Goal: Task Accomplishment & Management: Manage account settings

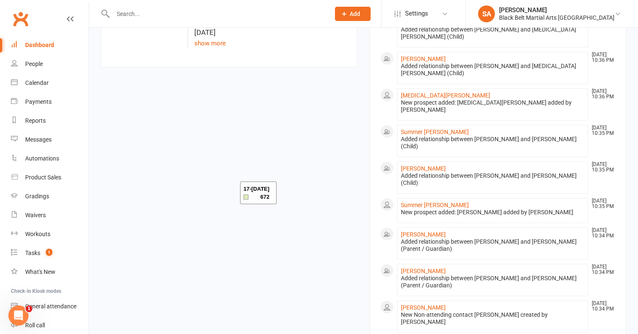
scroll to position [834, 0]
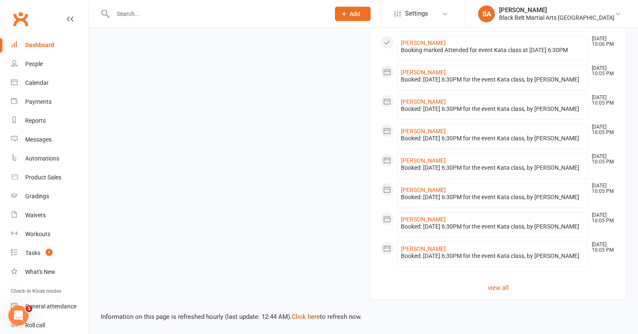
click at [299, 320] on link "Click here" at bounding box center [306, 317] width 28 height 8
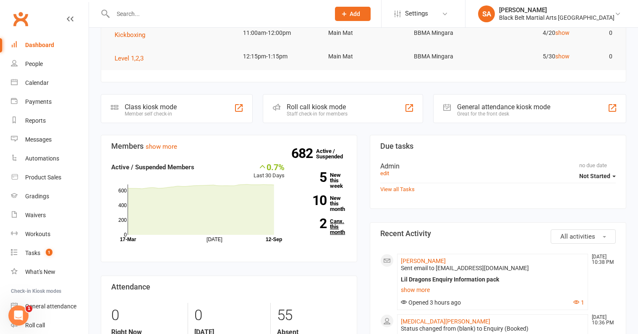
scroll to position [174, 0]
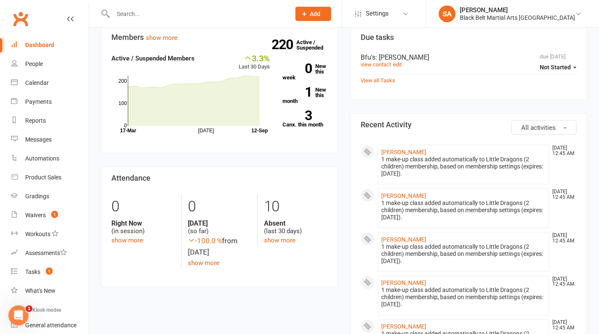
scroll to position [231, 0]
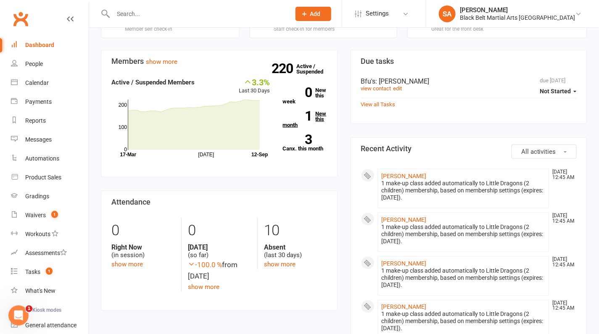
click at [316, 121] on link "1 New this month" at bounding box center [305, 119] width 45 height 17
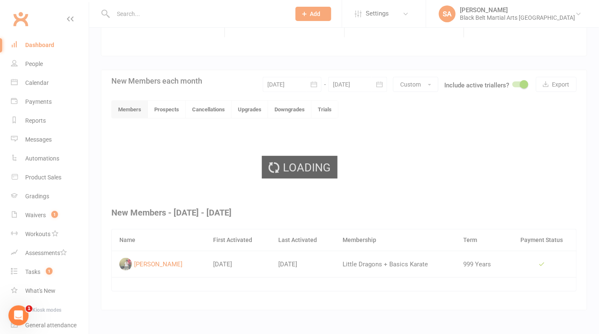
scroll to position [145, 0]
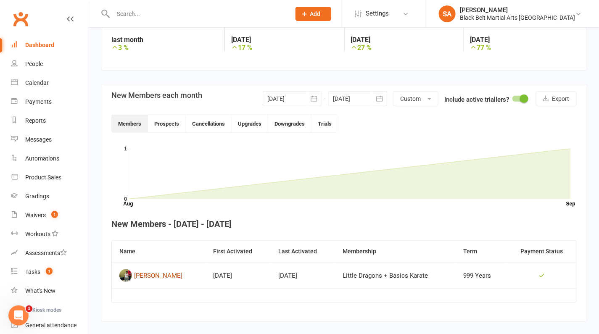
click at [160, 271] on div "[PERSON_NAME]" at bounding box center [158, 275] width 48 height 13
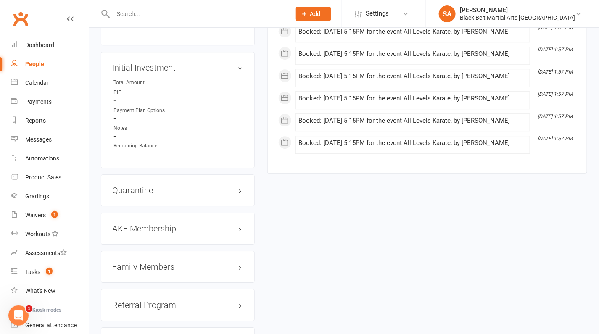
scroll to position [818, 0]
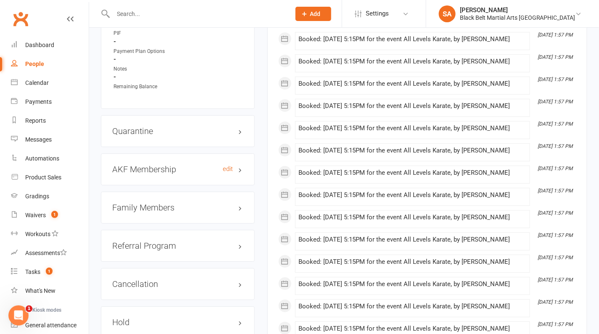
click at [141, 166] on h3 "AKF Membership edit" at bounding box center [177, 169] width 131 height 9
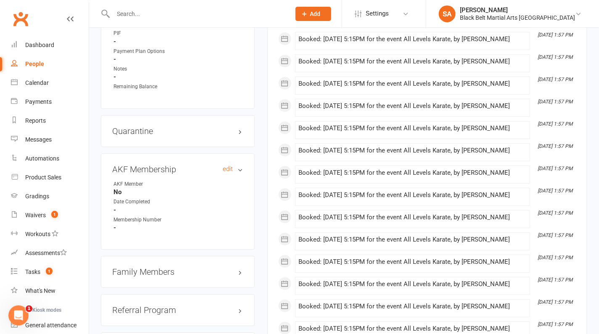
click at [141, 166] on h3 "AKF Membership edit" at bounding box center [177, 169] width 131 height 9
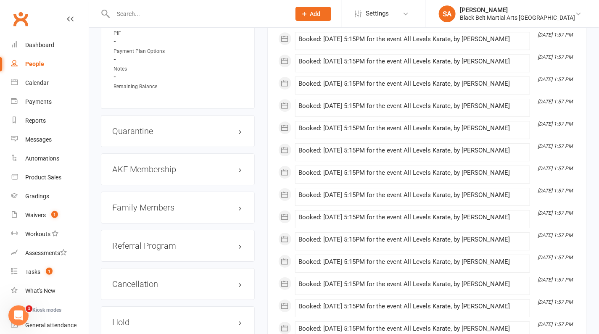
click at [146, 203] on h3 "Family Members" at bounding box center [177, 207] width 131 height 9
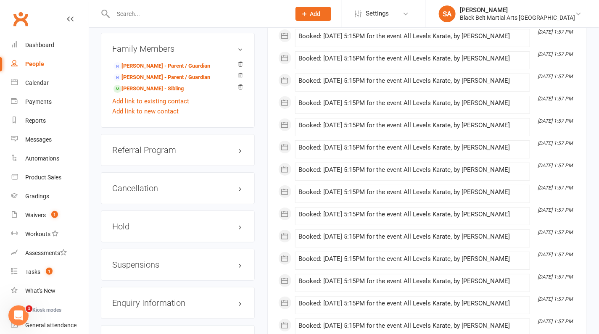
scroll to position [977, 0]
click at [139, 73] on link "[PERSON_NAME] - Parent / Guardian" at bounding box center [161, 77] width 97 height 9
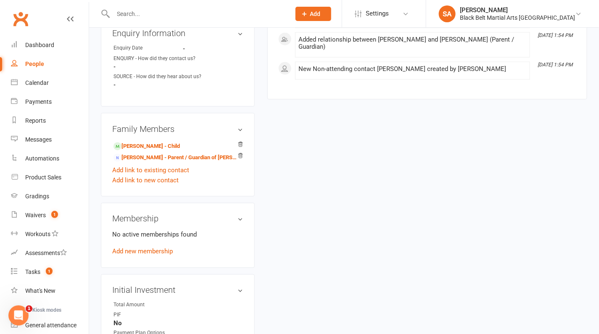
scroll to position [346, 0]
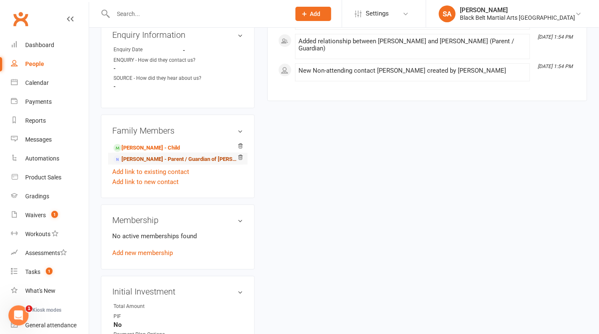
click at [159, 155] on link "[PERSON_NAME] - Parent / Guardian of [PERSON_NAME]" at bounding box center [176, 159] width 126 height 9
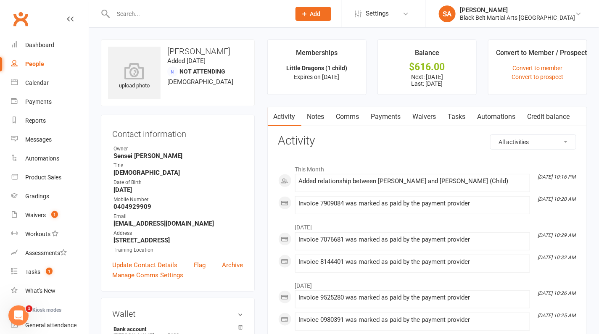
click at [387, 116] on link "Payments" at bounding box center [386, 116] width 42 height 19
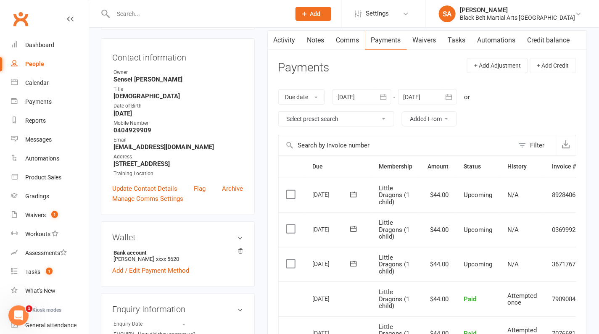
scroll to position [85, 0]
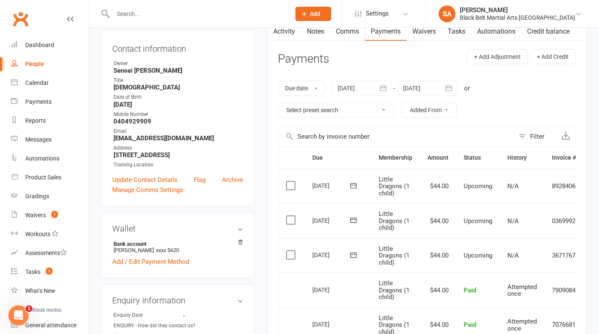
click at [424, 89] on div at bounding box center [427, 88] width 59 height 15
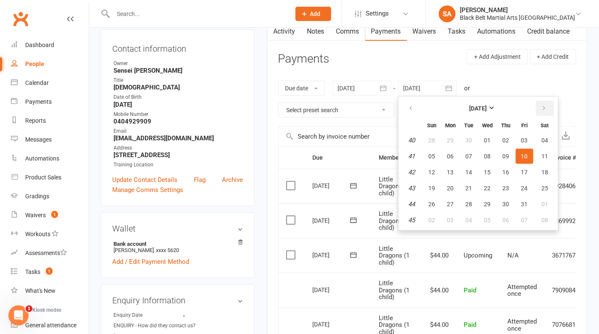
click at [546, 103] on button "button" at bounding box center [545, 108] width 18 height 15
click at [448, 140] on span "01" at bounding box center [450, 140] width 7 height 7
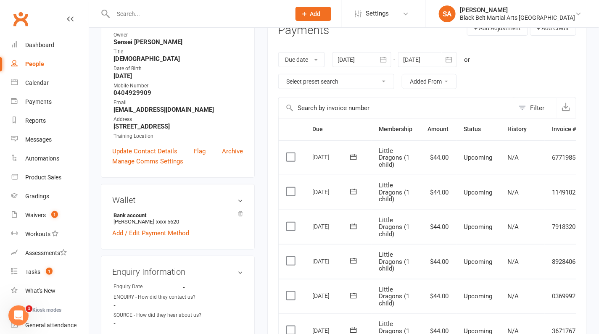
scroll to position [52, 0]
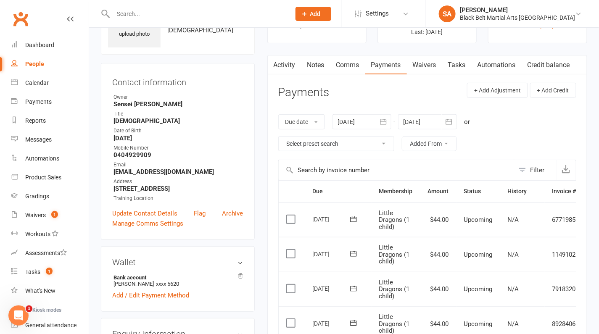
click at [437, 121] on div at bounding box center [427, 121] width 59 height 15
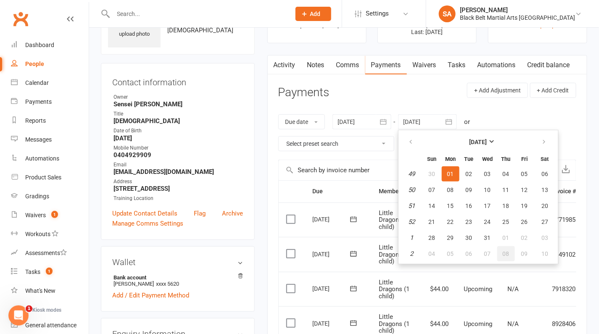
click at [506, 255] on button "08" at bounding box center [506, 253] width 18 height 15
type input "[DATE]"
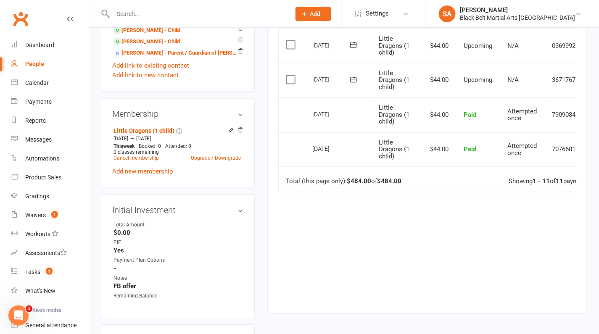
scroll to position [465, 0]
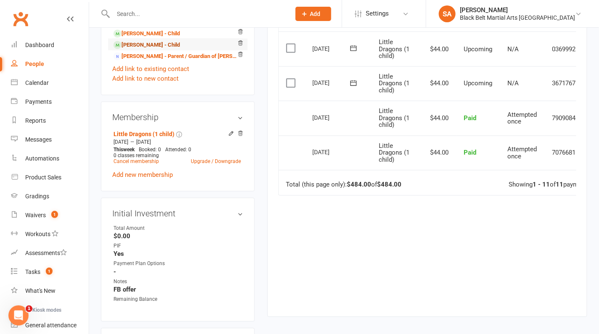
click at [161, 45] on link "[PERSON_NAME] - Child" at bounding box center [146, 45] width 66 height 9
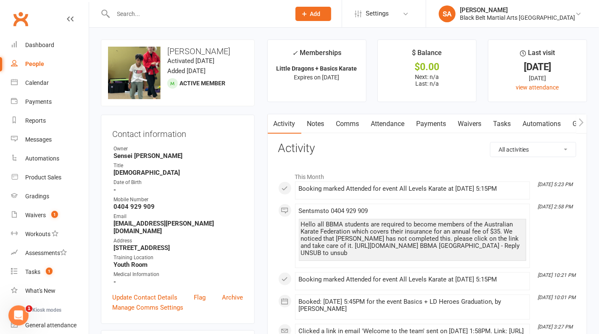
scroll to position [3, 0]
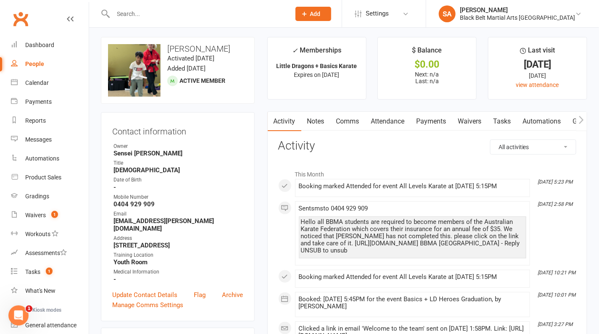
click at [504, 124] on link "Tasks" at bounding box center [501, 121] width 29 height 19
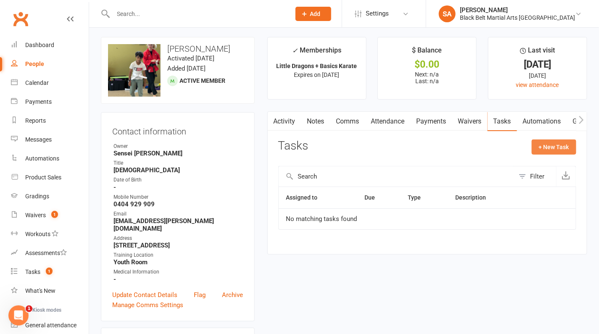
click at [548, 142] on button "+ New Task" at bounding box center [553, 146] width 45 height 15
select select "4791"
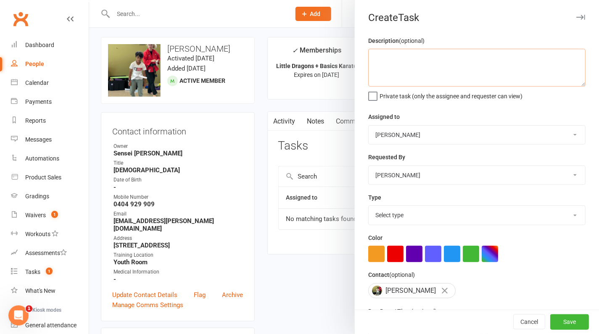
click at [475, 72] on textarea at bounding box center [476, 68] width 217 height 38
click at [382, 66] on textarea "3 Months Free Training. Will need update payments when expires 05.12/25" at bounding box center [476, 68] width 217 height 38
click at [468, 55] on textarea "3 Months Free Training. Will need update payments when expires [DATE]" at bounding box center [476, 68] width 217 height 38
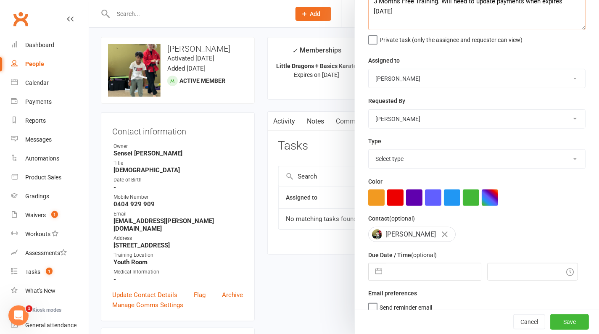
scroll to position [63, 0]
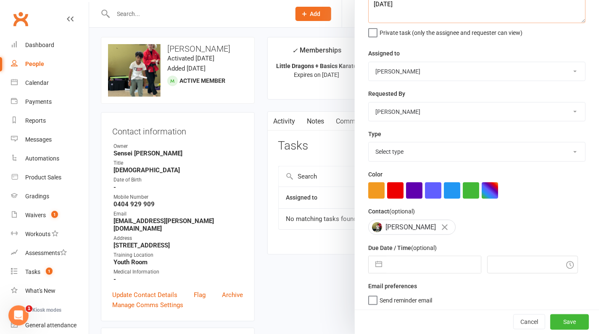
type textarea "3 Months Free Training. Will need to update payments when expires [DATE]"
click at [421, 158] on select "Select type Admin - cancellations Admin - holds Admin - pif's Admin - quarantin…" at bounding box center [476, 151] width 216 height 18
select select "26525"
click at [368, 142] on select "Select type Admin - cancellations Admin - holds Admin - pif's Admin - quarantin…" at bounding box center [476, 151] width 216 height 18
click at [408, 260] on input "text" at bounding box center [433, 264] width 95 height 17
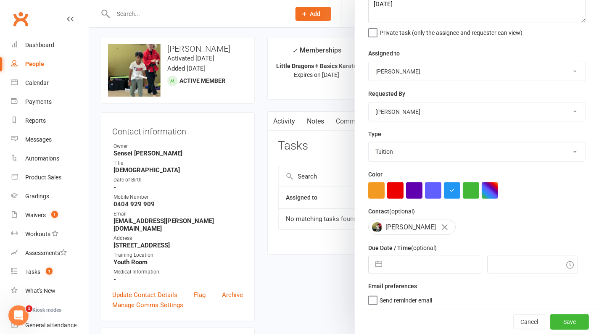
select select "7"
select select "2025"
select select "8"
select select "2025"
select select "9"
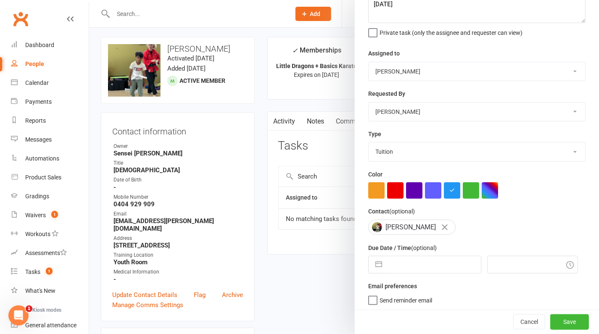
select select "2025"
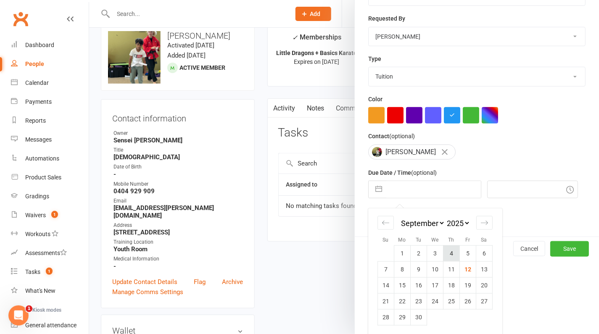
scroll to position [17, 0]
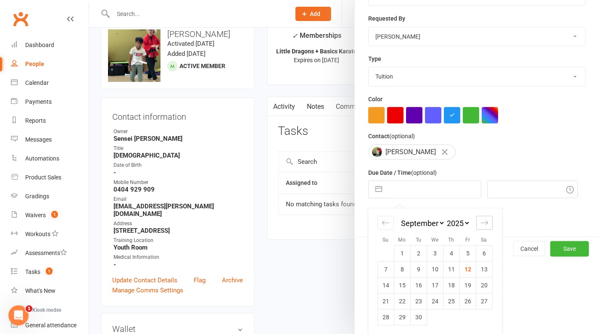
click at [483, 221] on icon "Move forward to switch to the next month." at bounding box center [484, 223] width 7 height 4
select select "10"
select select "2025"
click at [483, 221] on icon "Move forward to switch to the next month." at bounding box center [484, 223] width 7 height 4
select select "11"
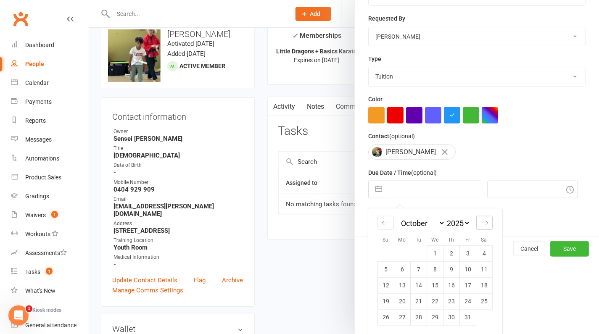
select select "2025"
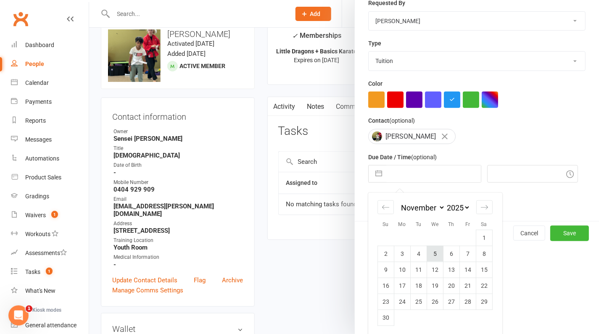
click at [435, 254] on td "5" at bounding box center [434, 254] width 16 height 16
type input "[DATE]"
type input "1:30am"
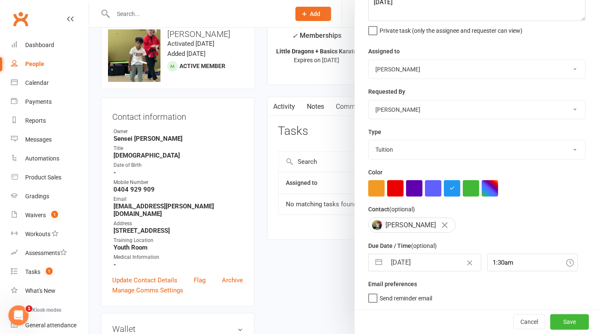
scroll to position [63, 0]
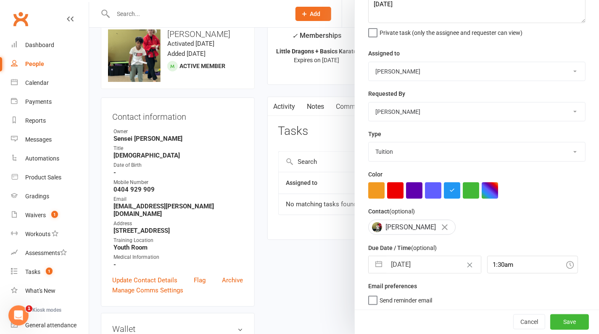
select select "9"
select select "2025"
select select "10"
select select "2025"
select select "11"
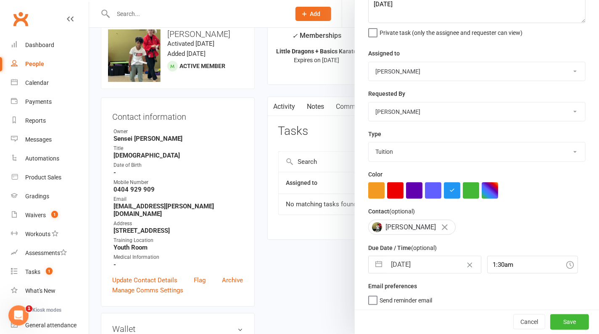
select select "2025"
click at [442, 261] on input "[DATE]" at bounding box center [433, 264] width 95 height 17
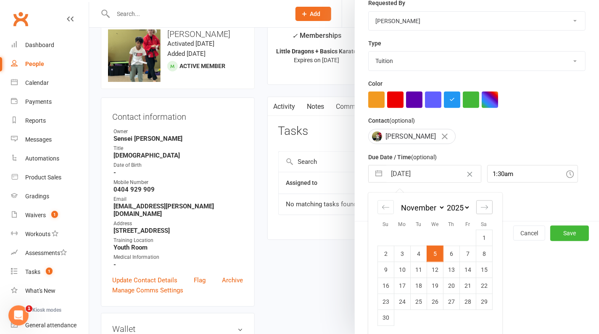
click at [484, 206] on icon "Move forward to switch to the next month." at bounding box center [484, 207] width 8 height 8
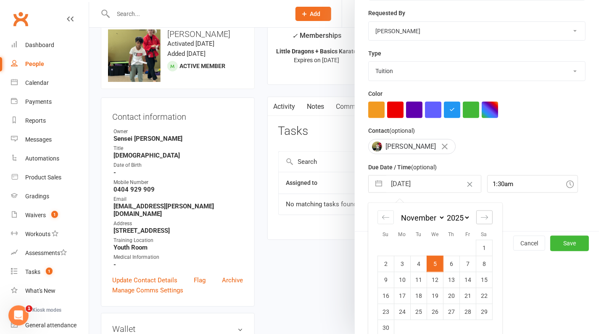
select select "2026"
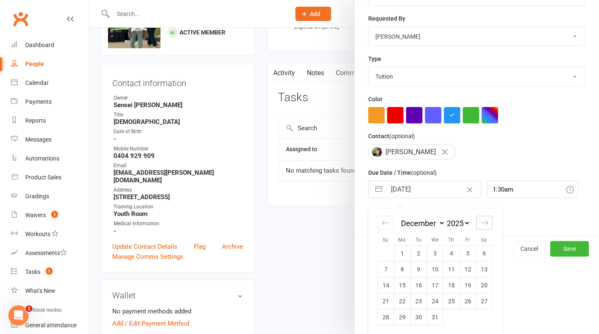
scroll to position [52, 0]
click at [438, 253] on td "3" at bounding box center [434, 253] width 16 height 16
type input "[DATE]"
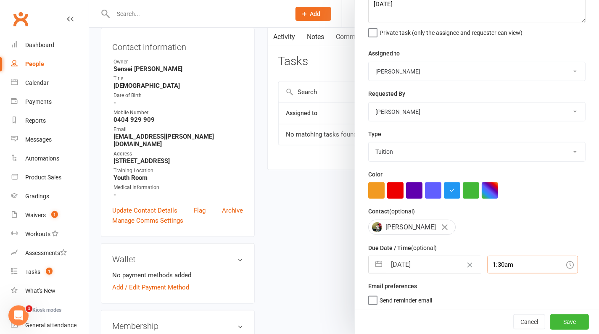
scroll to position [86, 0]
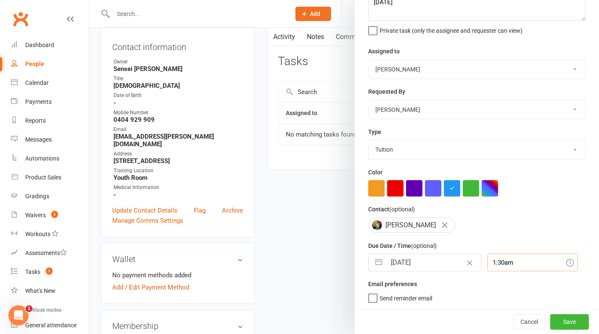
click at [495, 264] on div "1:30am" at bounding box center [532, 263] width 91 height 18
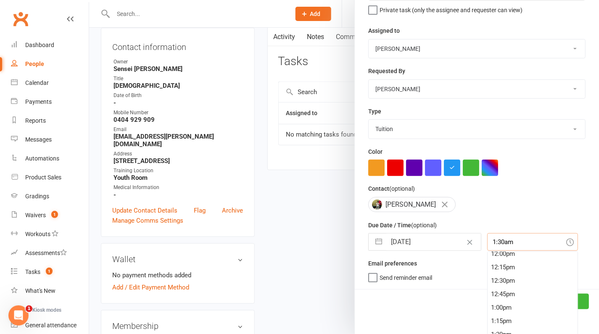
scroll to position [641, 0]
click at [495, 264] on div "12:00pm" at bounding box center [532, 262] width 90 height 13
type input "12:00pm"
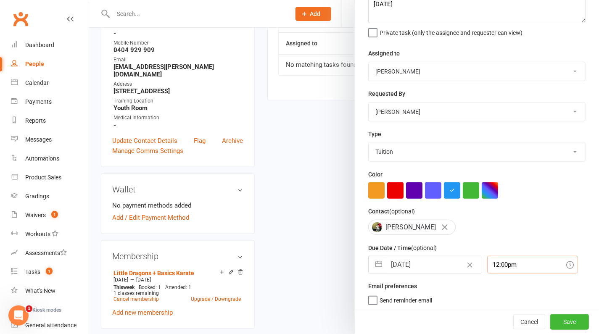
scroll to position [158, 0]
click at [559, 323] on button "Save" at bounding box center [569, 322] width 39 height 15
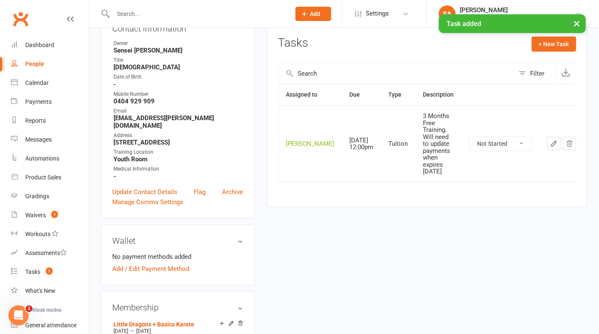
scroll to position [0, 0]
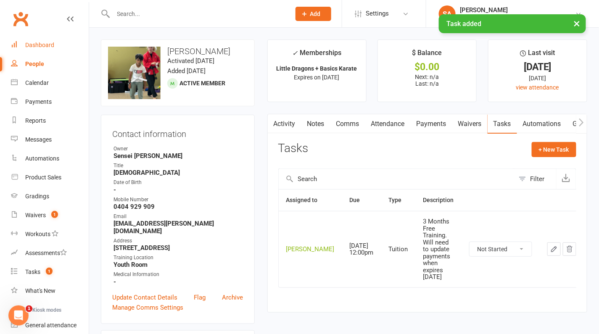
click at [43, 45] on div "Dashboard" at bounding box center [39, 45] width 29 height 7
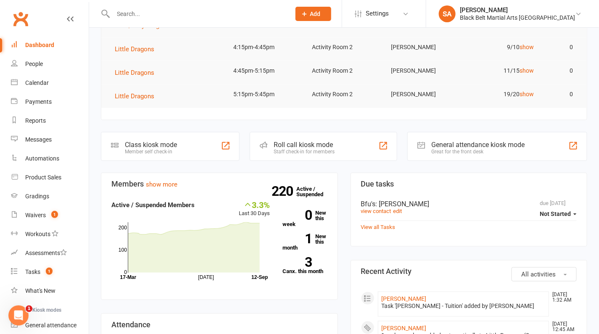
scroll to position [107, 0]
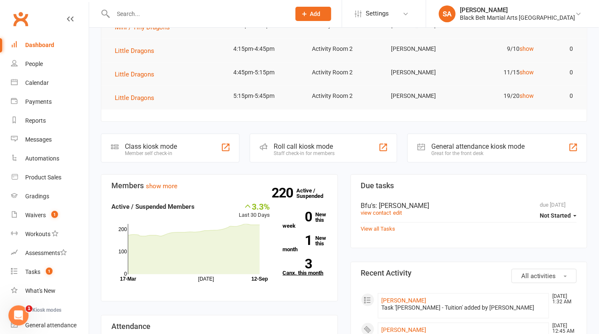
click at [302, 265] on strong "3" at bounding box center [297, 263] width 29 height 13
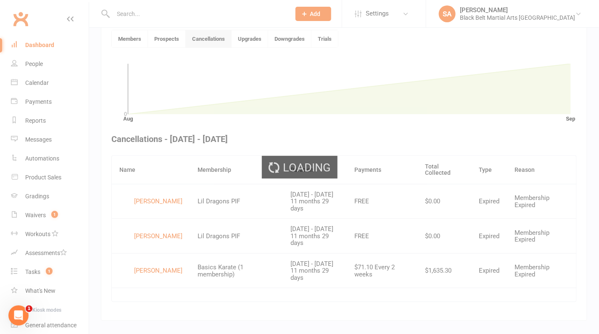
scroll to position [229, 0]
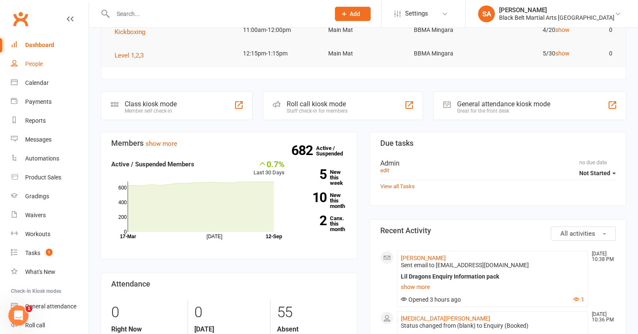
click at [35, 63] on div "People" at bounding box center [34, 63] width 18 height 7
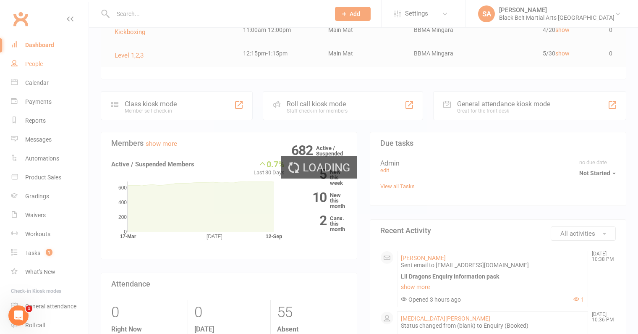
select select "100"
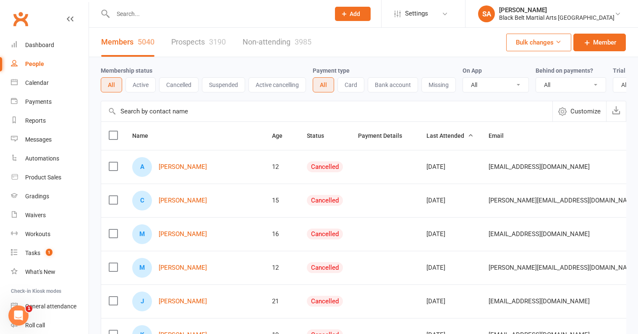
click at [187, 53] on link "Prospects 3190" at bounding box center [198, 42] width 55 height 29
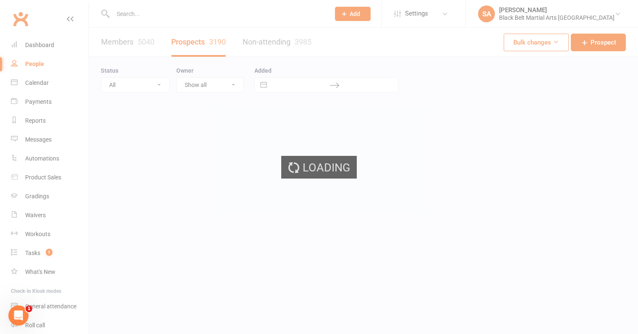
select select "100"
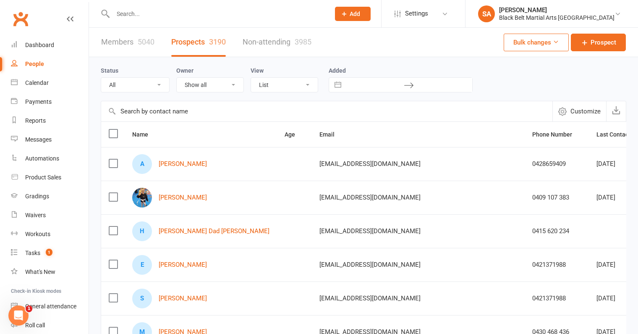
click at [157, 85] on select "All (No status set) (Invalid status) Enquiry (Booked) Enquiry (Not Booked) Pend…" at bounding box center [135, 85] width 68 height 14
click at [101, 78] on select "All (No status set) (Invalid status) Enquiry (Booked) Enquiry (Not Booked) Pend…" at bounding box center [135, 85] width 68 height 14
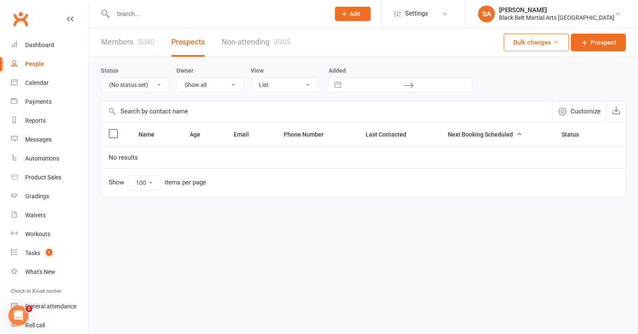
click at [153, 87] on select "All (No status set) (Invalid status) Enquiry (Booked) Enquiry (Not Booked) Pend…" at bounding box center [135, 85] width 68 height 14
click at [101, 78] on select "All (No status set) (Invalid status) Enquiry (Booked) Enquiry (Not Booked) Pend…" at bounding box center [135, 85] width 68 height 14
click at [149, 84] on select "All (No status set) (Invalid status) Enquiry (Booked) Enquiry (Not Booked) Pend…" at bounding box center [135, 85] width 68 height 14
select select "Enquiry (Booked)"
click at [101, 78] on select "All (No status set) (Invalid status) Enquiry (Booked) Enquiry (Not Booked) Pend…" at bounding box center [135, 85] width 68 height 14
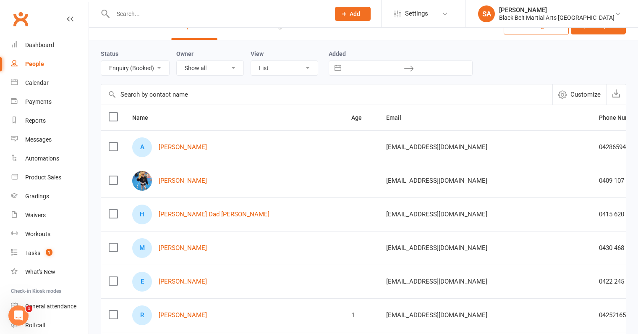
scroll to position [17, 0]
click at [210, 212] on link "Hudson's Dad Rodriguez" at bounding box center [214, 213] width 111 height 7
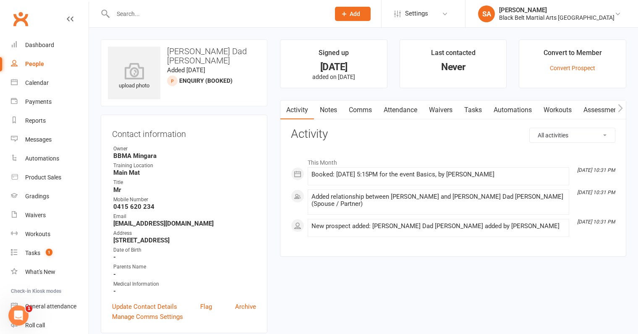
click at [36, 68] on link "People" at bounding box center [50, 64] width 78 height 19
select select "100"
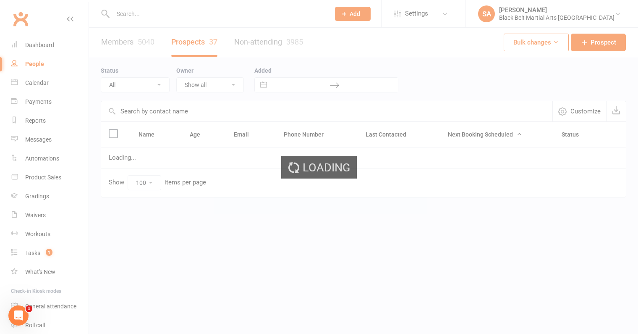
select select "Enquiry (Booked)"
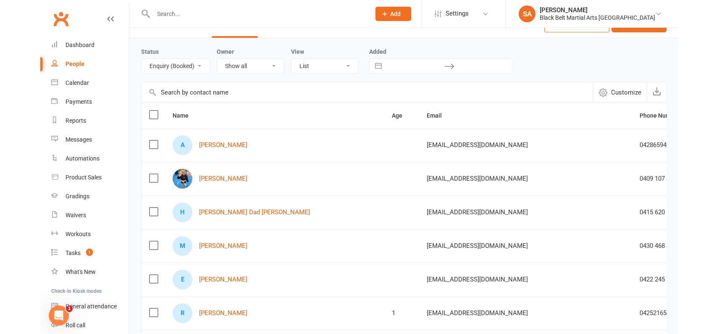
scroll to position [20, 0]
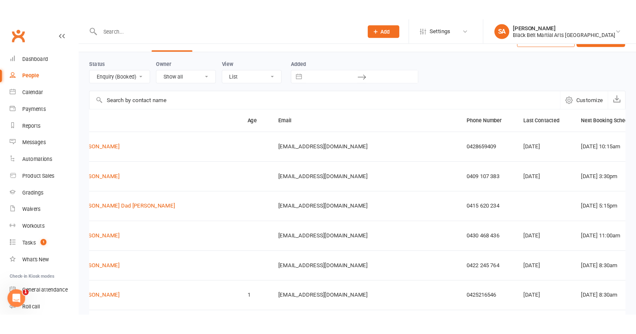
scroll to position [0, 74]
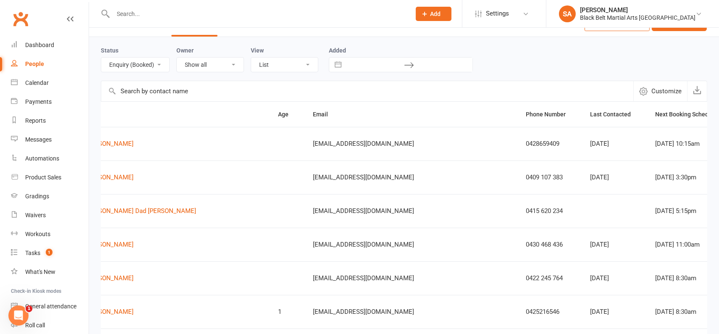
click at [638, 113] on icon "button" at bounding box center [727, 114] width 6 height 6
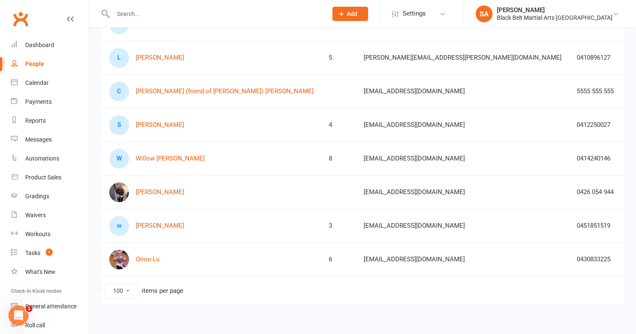
scroll to position [1122, 0]
